Goal: Information Seeking & Learning: Learn about a topic

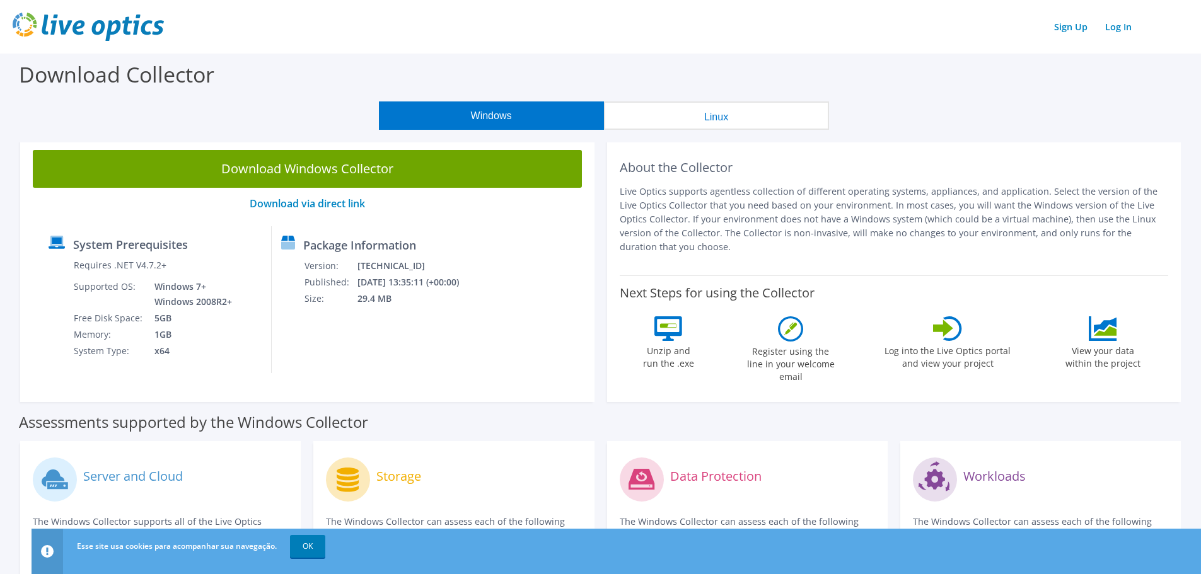
drag, startPoint x: 1185, startPoint y: 60, endPoint x: 1160, endPoint y: 44, distance: 30.1
click at [1183, 59] on div "Download Collector" at bounding box center [600, 78] width 1189 height 48
click at [1115, 25] on link "Log In" at bounding box center [1118, 27] width 39 height 18
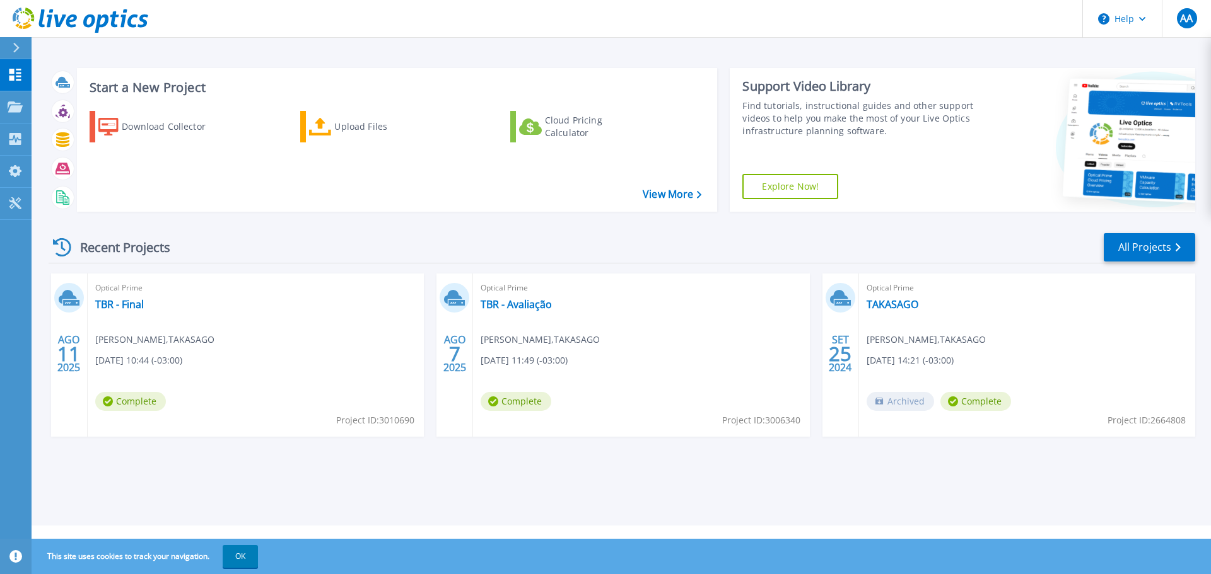
click at [1076, 50] on div "Start a New Project Download Collector Upload Files Cloud Pricing Calculator Vi…" at bounding box center [621, 263] width 1179 height 526
click at [128, 305] on link "TBR - Final" at bounding box center [119, 304] width 49 height 13
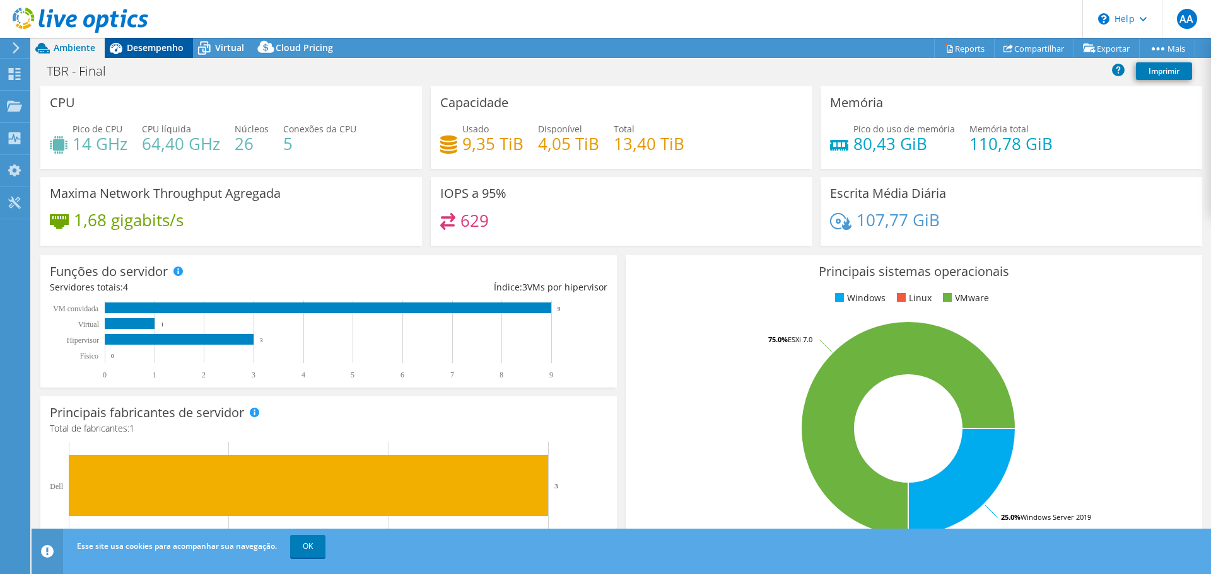
click at [178, 51] on span "Desempenho" at bounding box center [155, 48] width 57 height 12
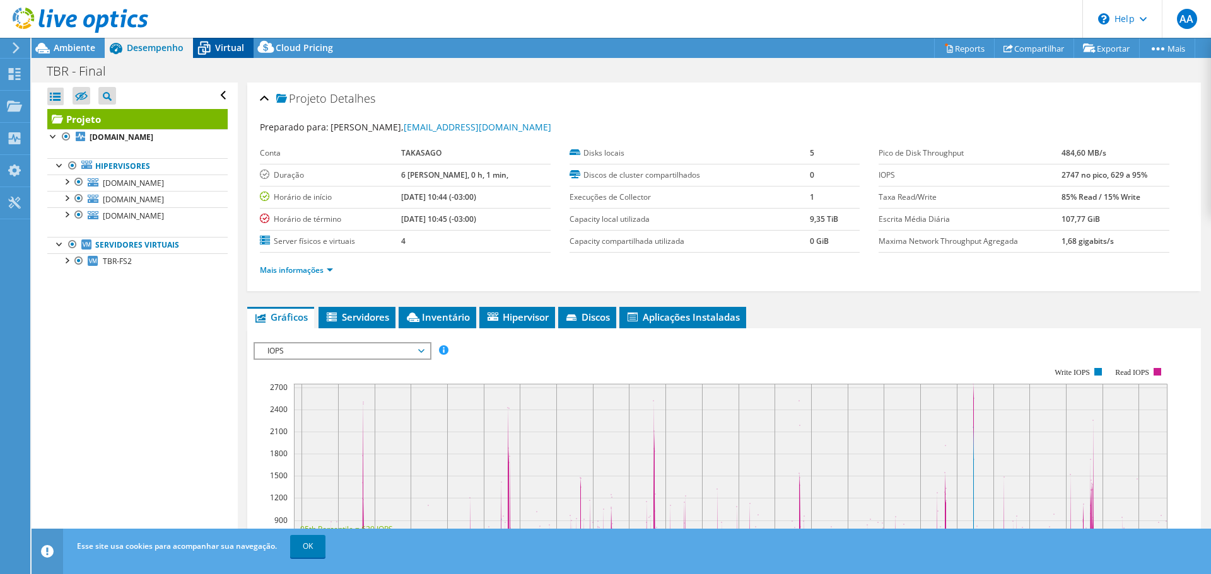
click at [224, 44] on span "Virtual" at bounding box center [229, 48] width 29 height 12
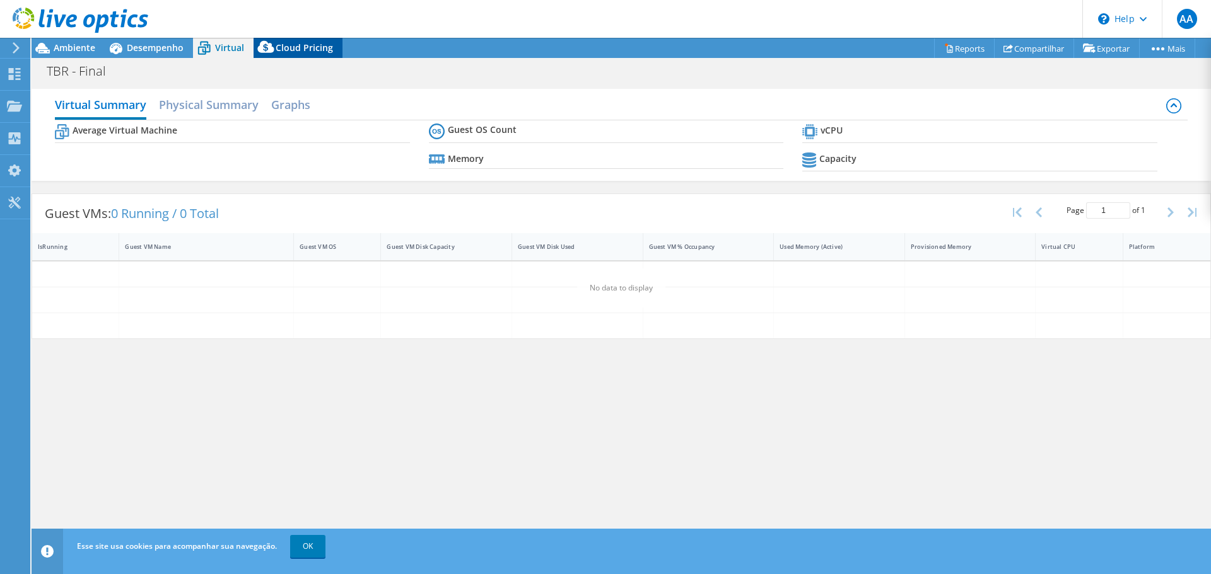
click at [281, 45] on span "Cloud Pricing" at bounding box center [304, 48] width 57 height 12
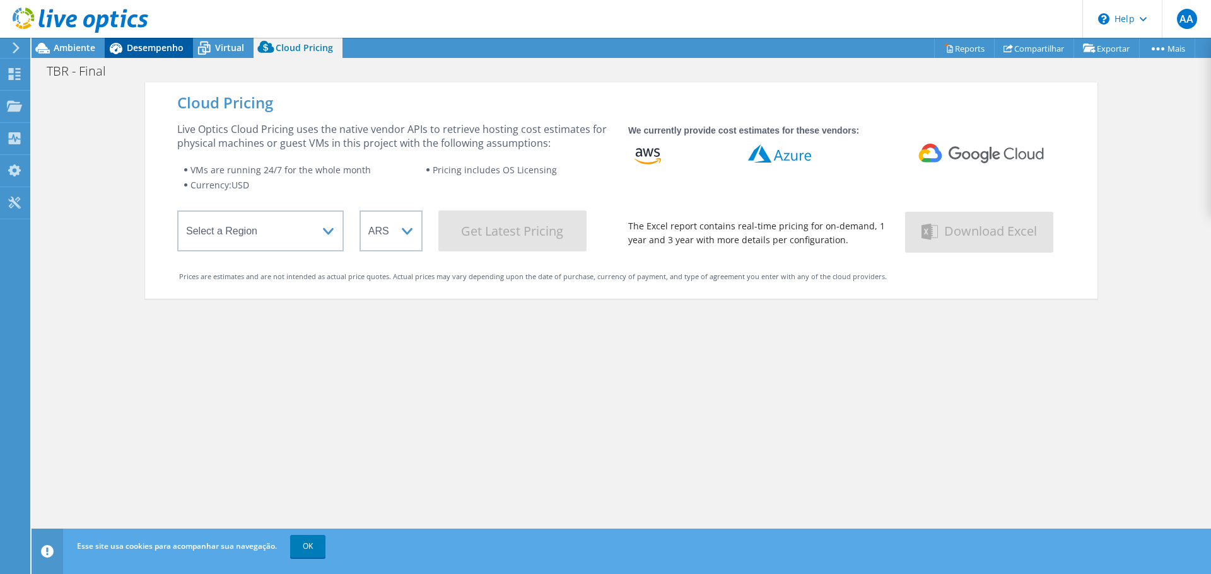
click at [149, 52] on span "Desempenho" at bounding box center [155, 48] width 57 height 12
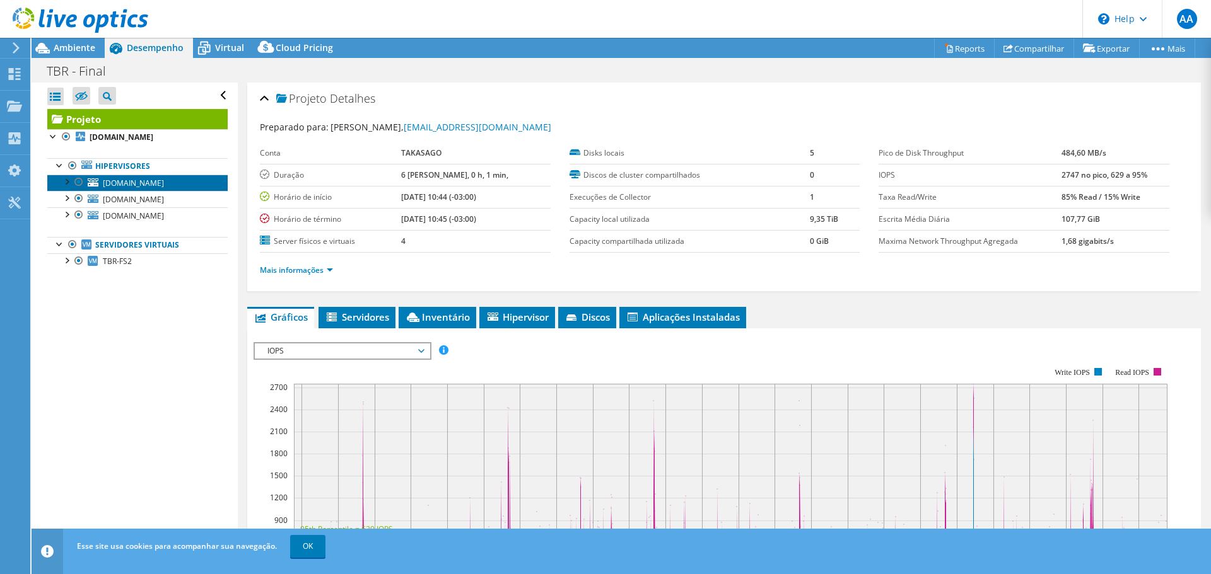
click at [141, 183] on span "tbr-esxi02.us.takasago.com" at bounding box center [133, 183] width 61 height 11
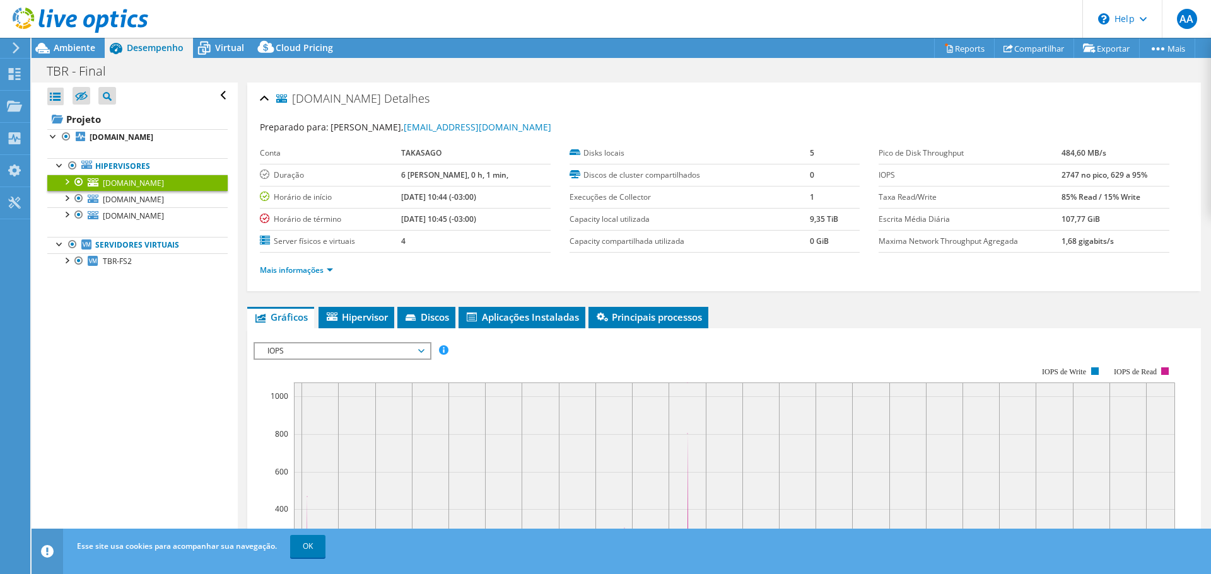
click at [69, 180] on div at bounding box center [66, 181] width 13 height 13
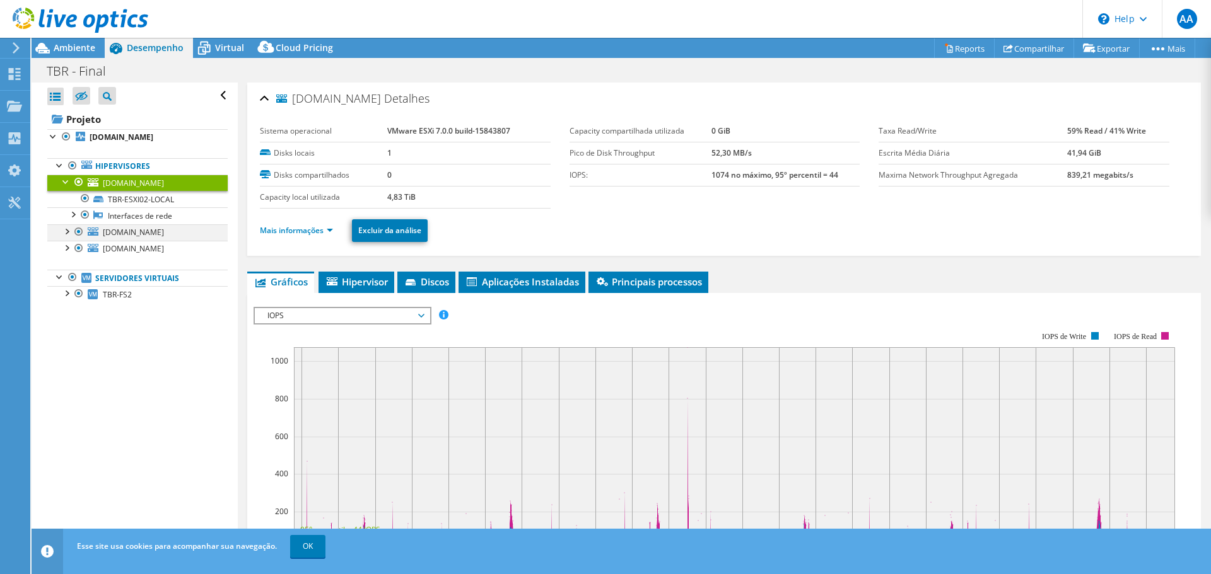
click at [68, 228] on div at bounding box center [66, 230] width 13 height 13
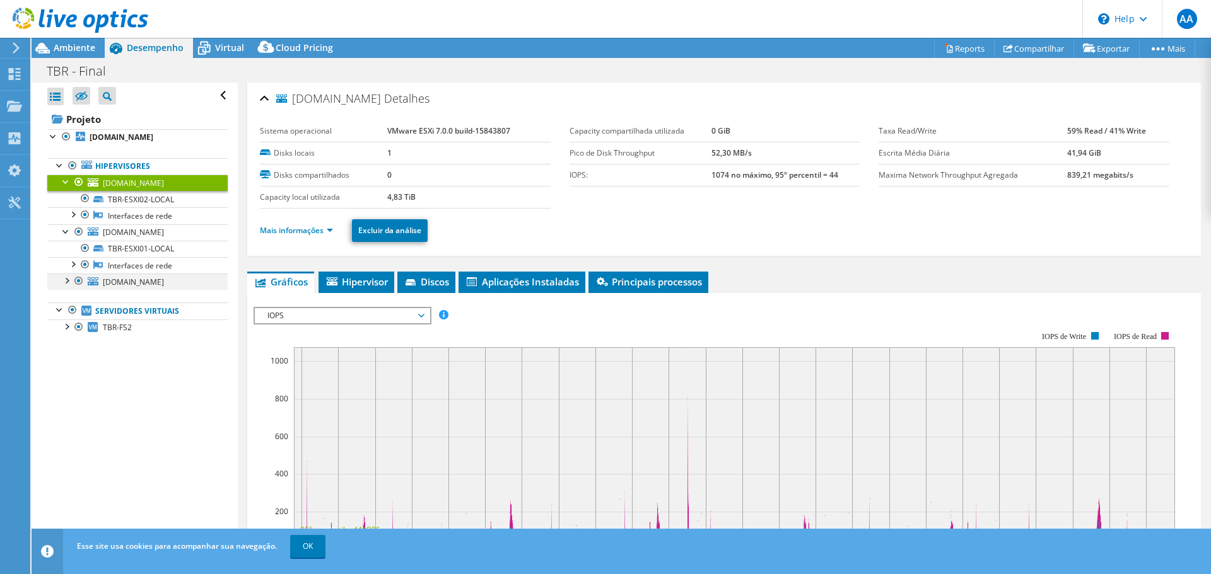
click at [70, 283] on div at bounding box center [66, 280] width 13 height 13
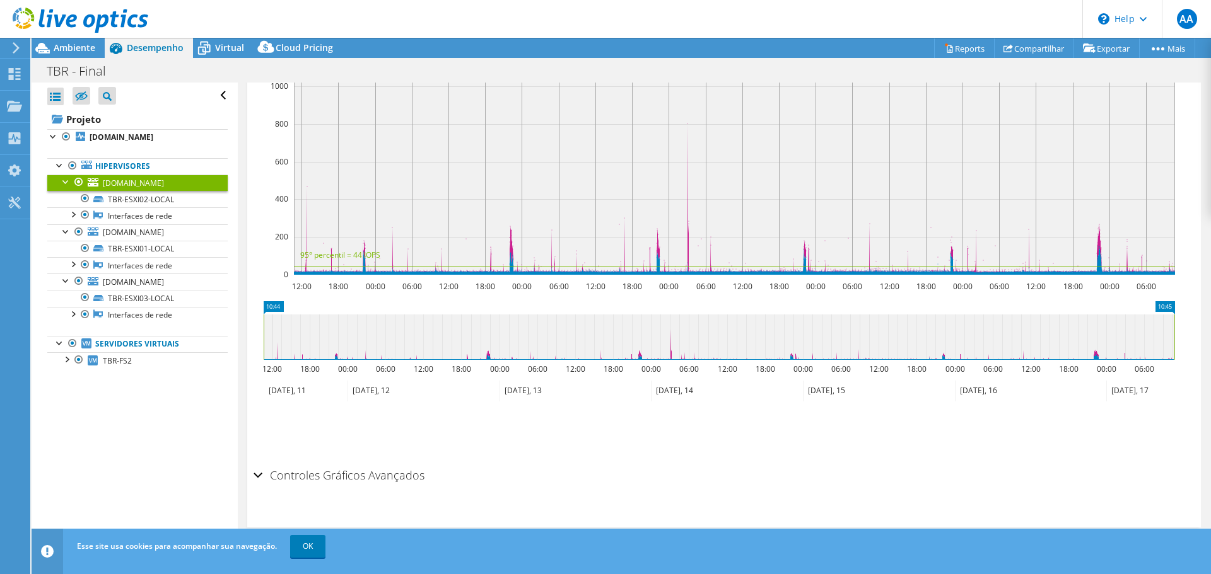
scroll to position [23, 0]
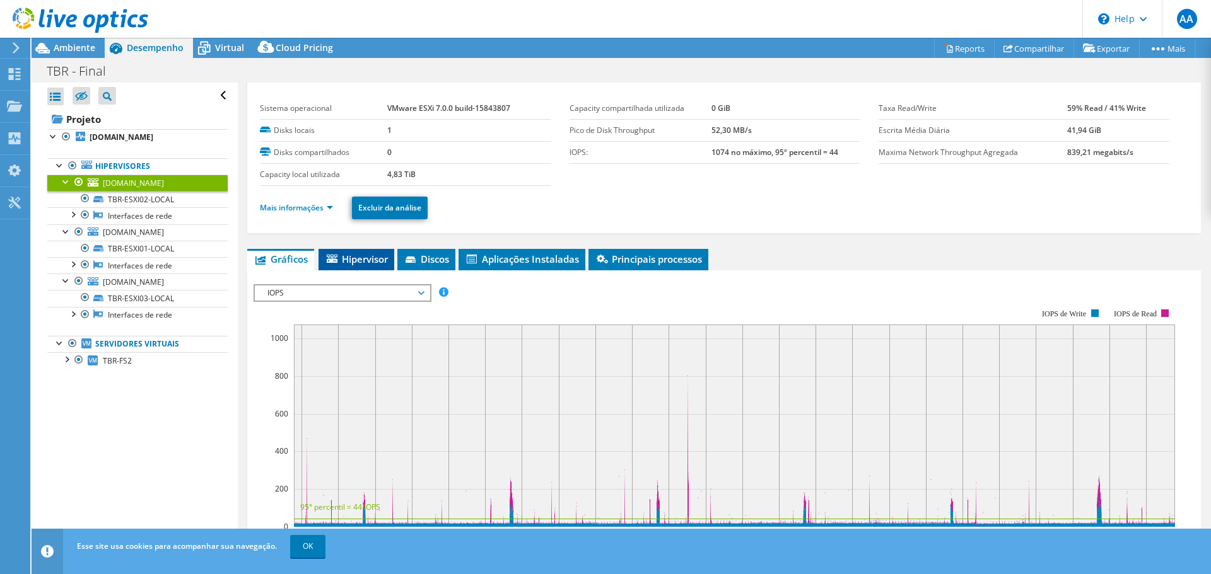
click at [334, 251] on li "Hipervisor" at bounding box center [356, 259] width 76 height 21
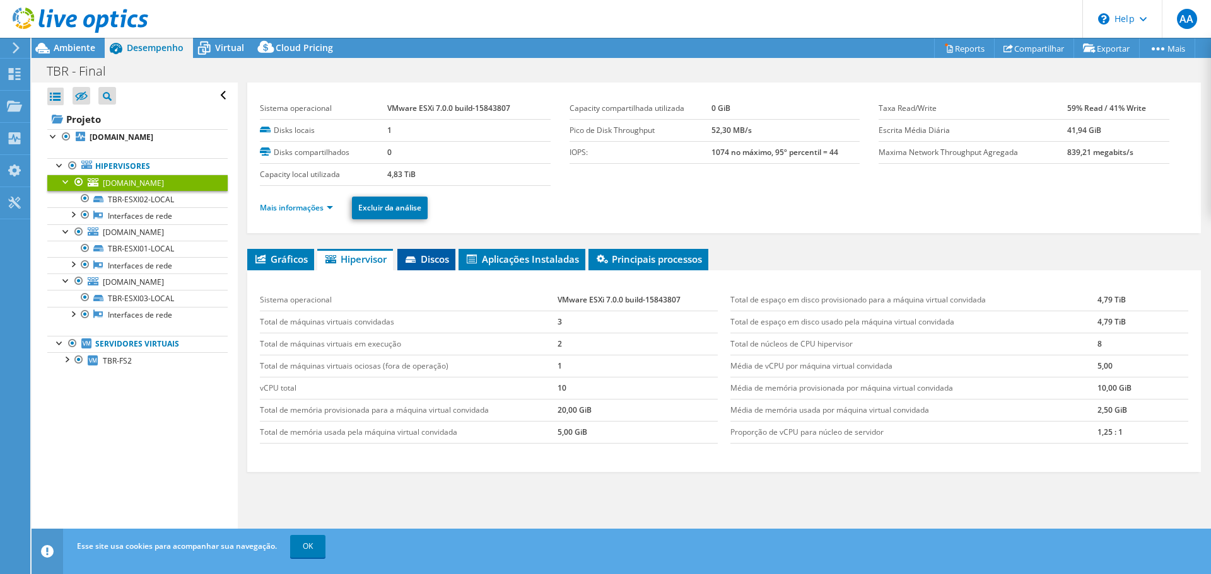
click at [431, 265] on span "Discos" at bounding box center [426, 259] width 45 height 13
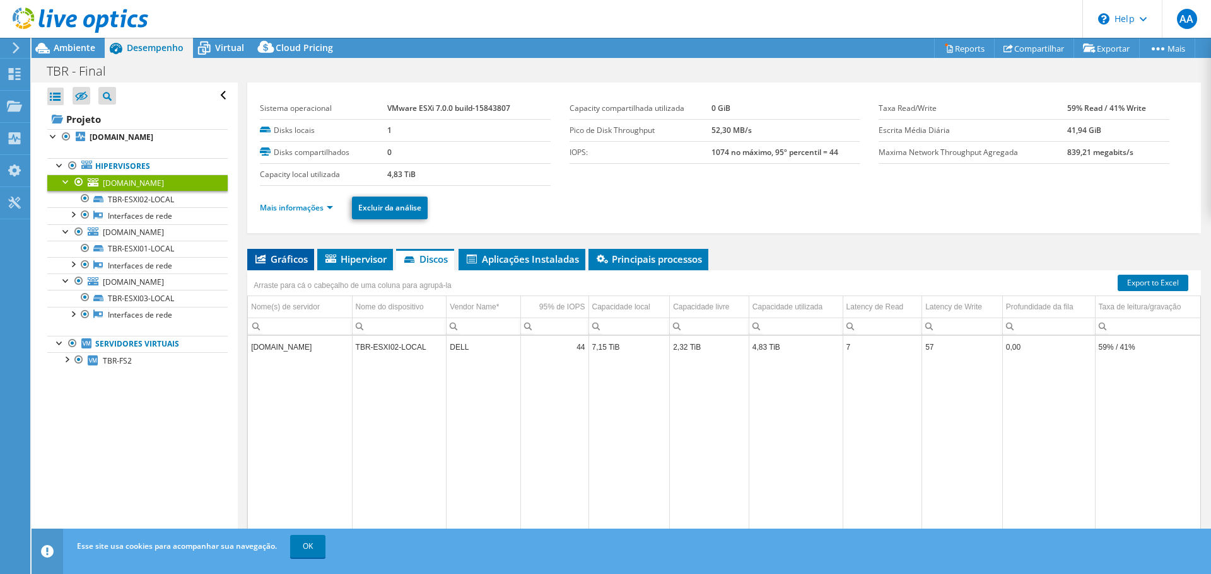
click at [286, 260] on span "Gráficos" at bounding box center [280, 259] width 54 height 13
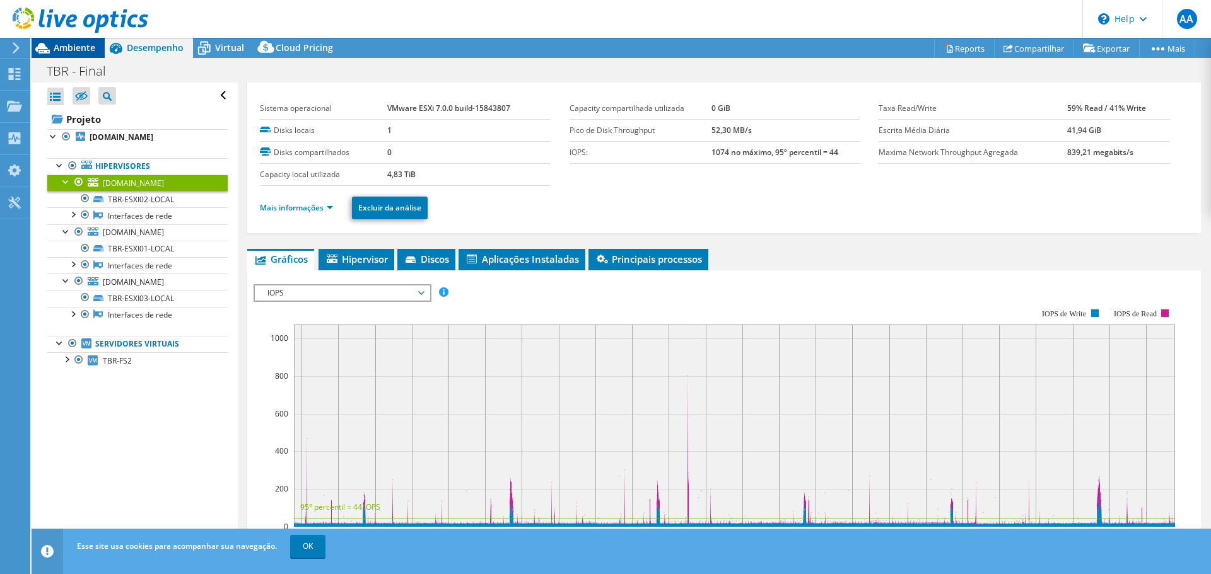
click at [84, 48] on span "Ambiente" at bounding box center [75, 48] width 42 height 12
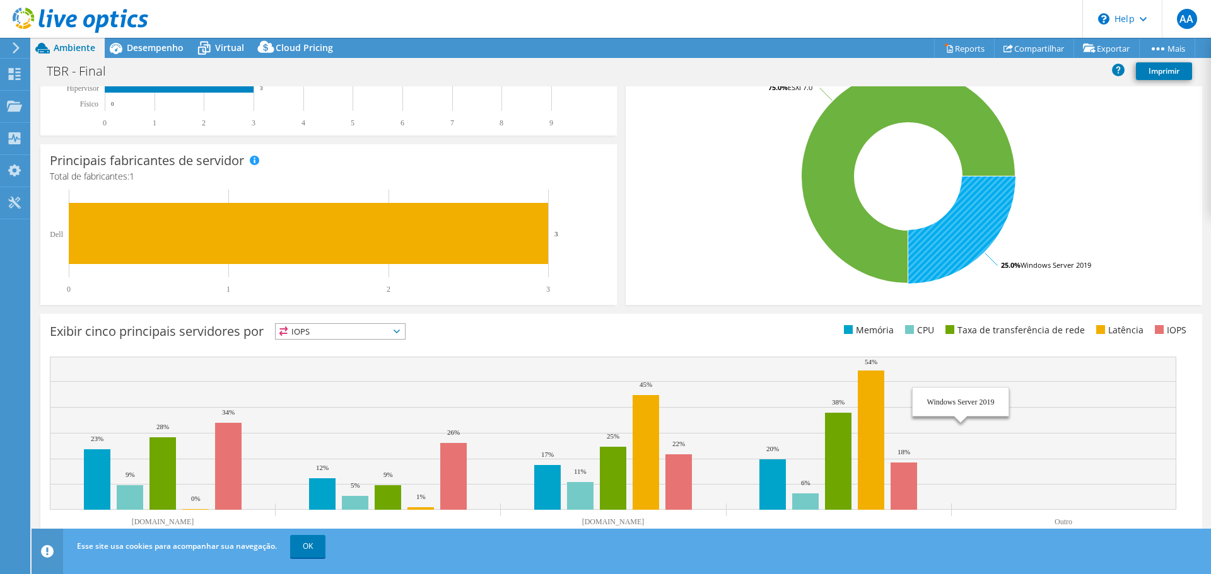
scroll to position [267, 0]
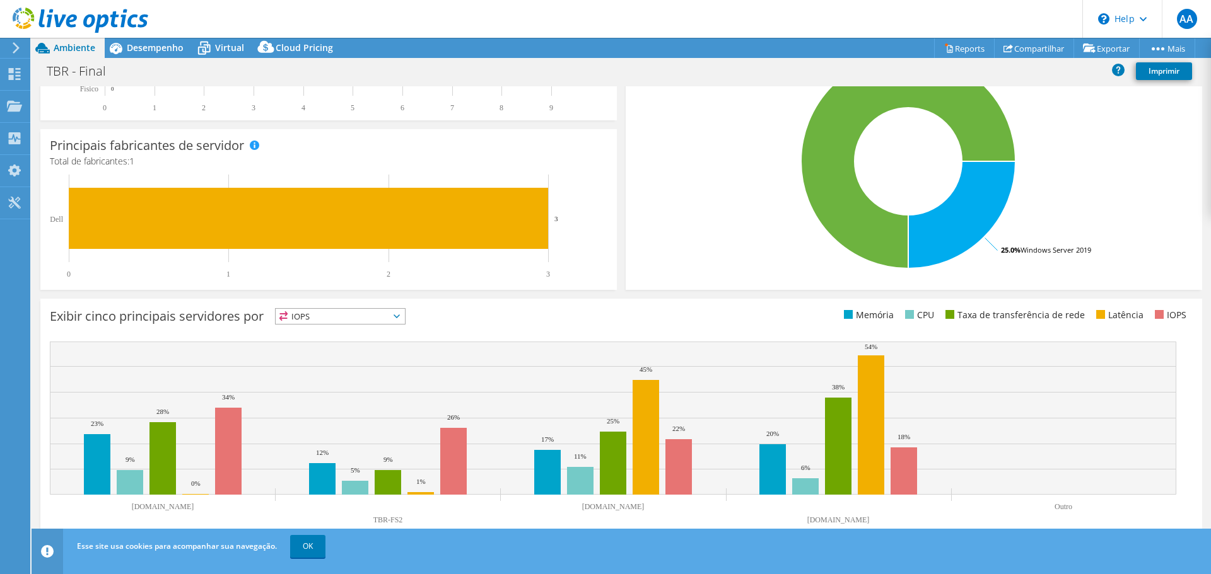
click at [395, 308] on div "IOPS IOPS" at bounding box center [340, 316] width 131 height 16
click at [360, 356] on li "Memória" at bounding box center [340, 351] width 129 height 18
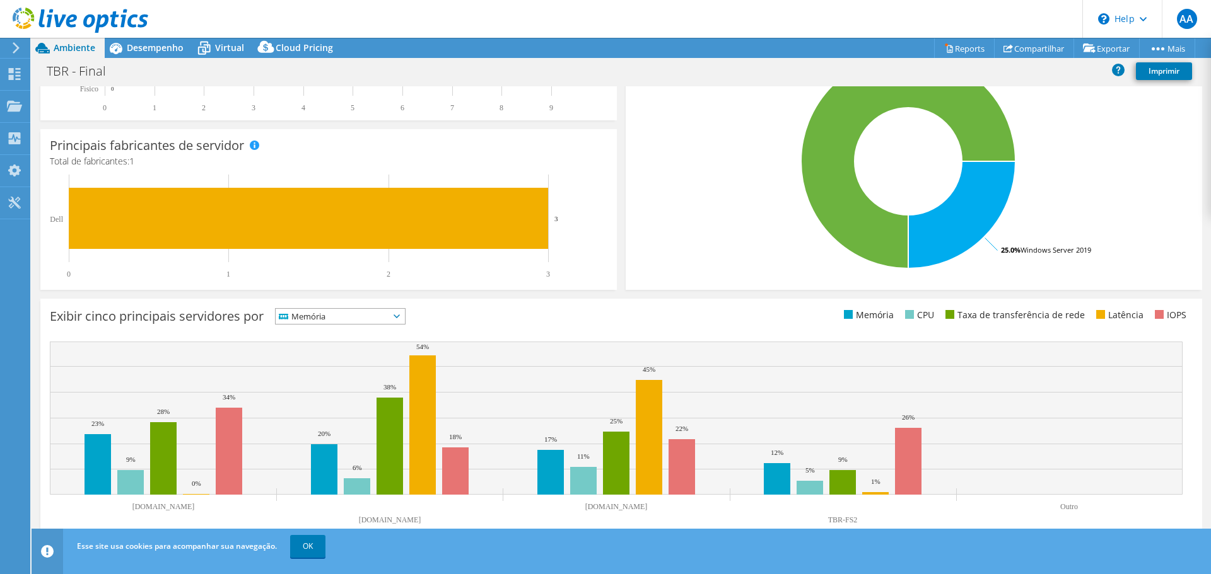
click at [400, 315] on icon at bounding box center [396, 317] width 6 height 4
click at [367, 369] on li "CPU" at bounding box center [340, 368] width 129 height 18
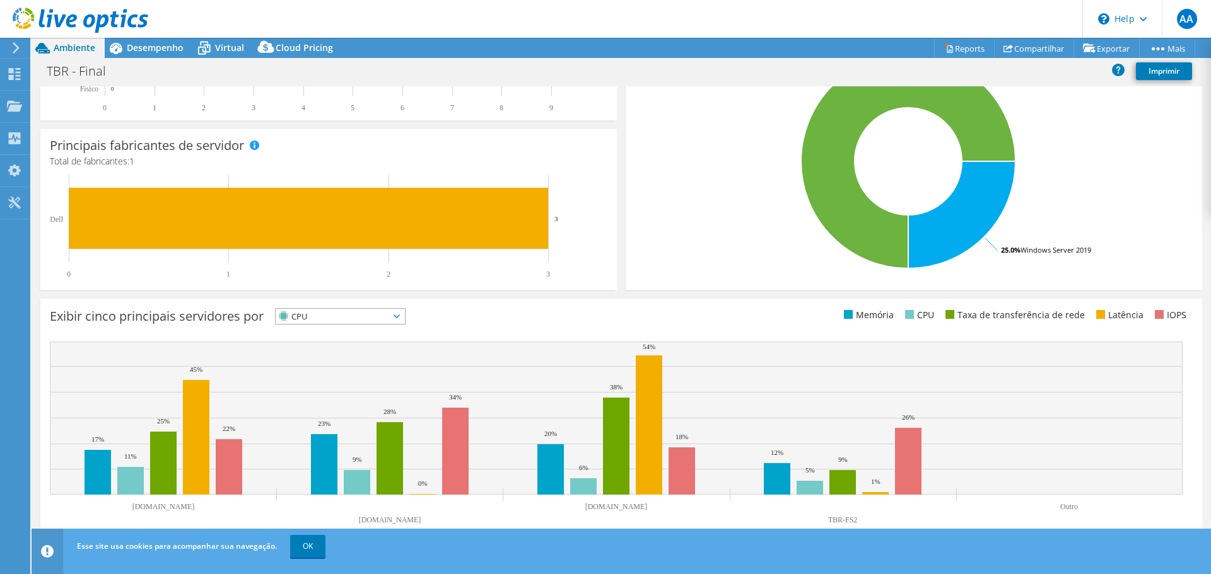
click at [405, 320] on span "CPU" at bounding box center [340, 316] width 129 height 15
click at [383, 377] on li "Taxa de transferência de rede" at bounding box center [340, 386] width 129 height 18
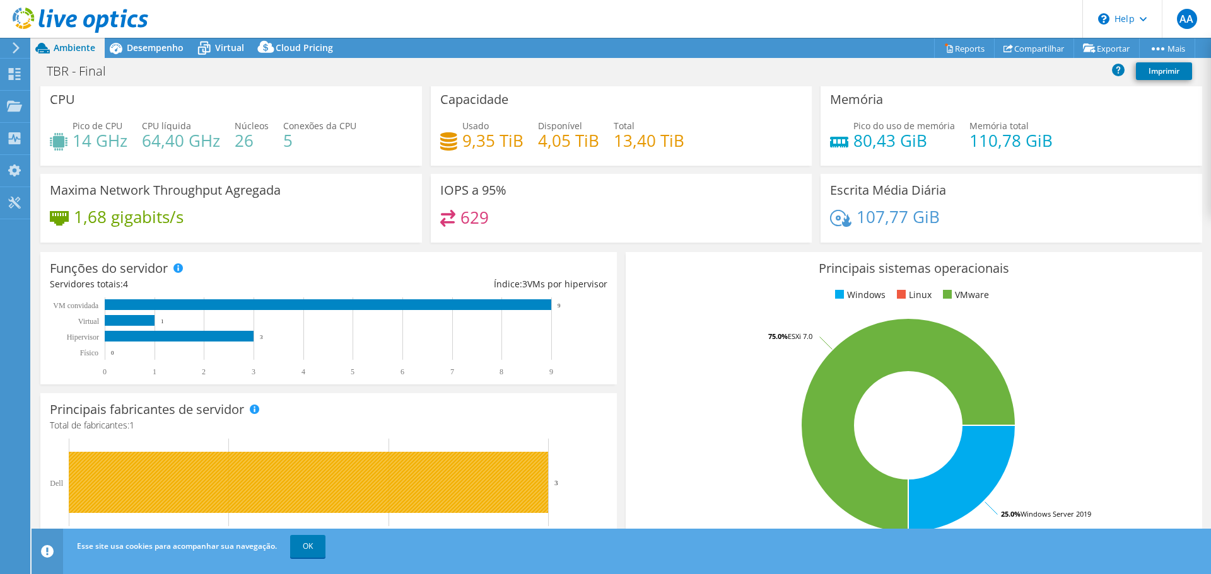
scroll to position [0, 0]
